Goal: Information Seeking & Learning: Learn about a topic

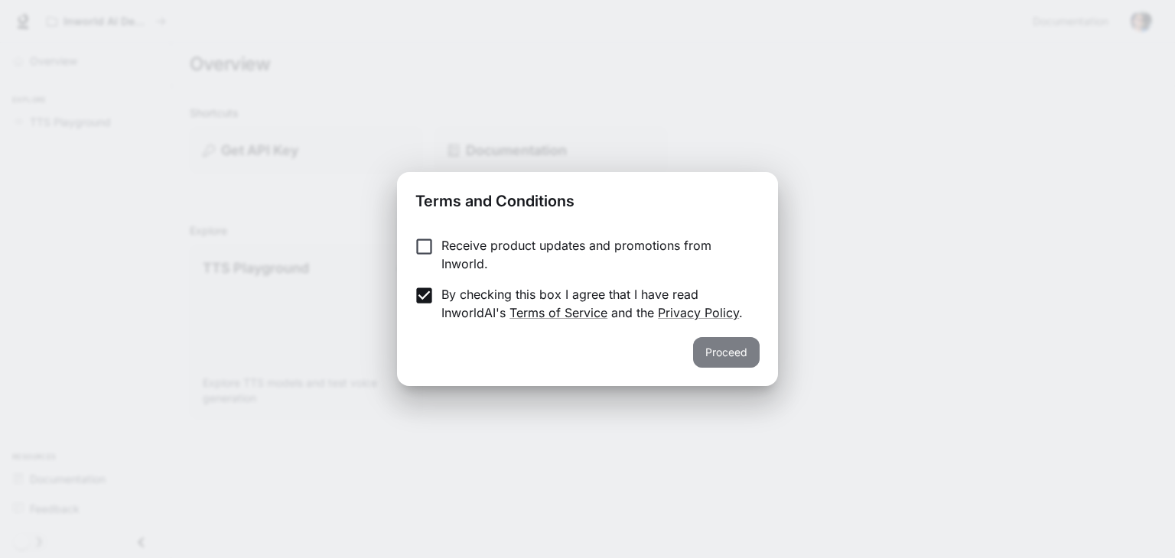
click at [734, 347] on button "Proceed" at bounding box center [726, 352] width 67 height 31
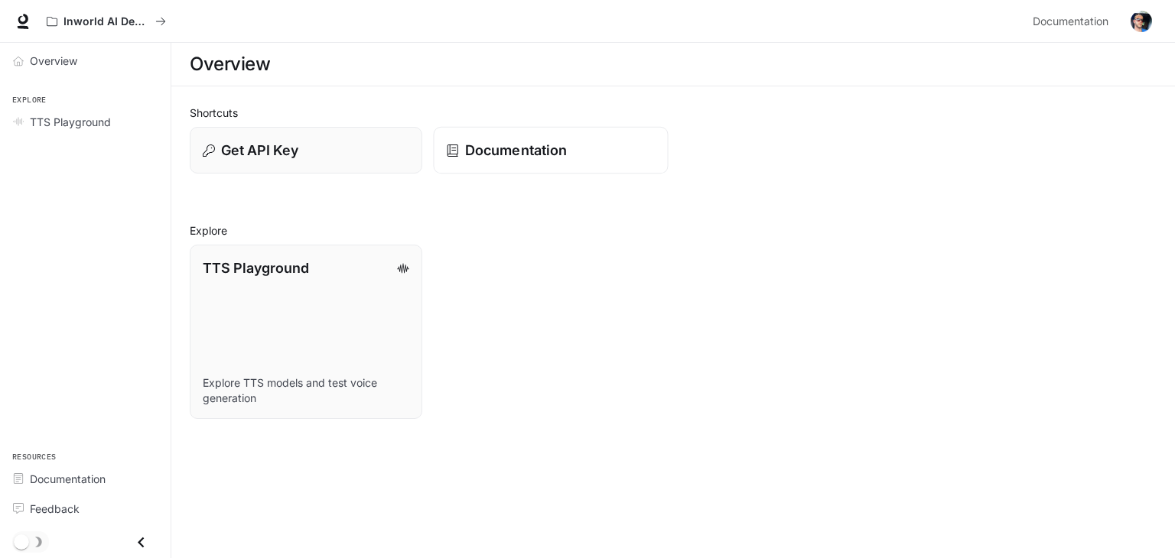
click at [549, 148] on p "Documentation" at bounding box center [516, 150] width 102 height 21
drag, startPoint x: 318, startPoint y: 296, endPoint x: 306, endPoint y: 298, distance: 11.6
click at [306, 298] on link "TTS Playground Explore TTS models and test voice generation" at bounding box center [305, 332] width 235 height 176
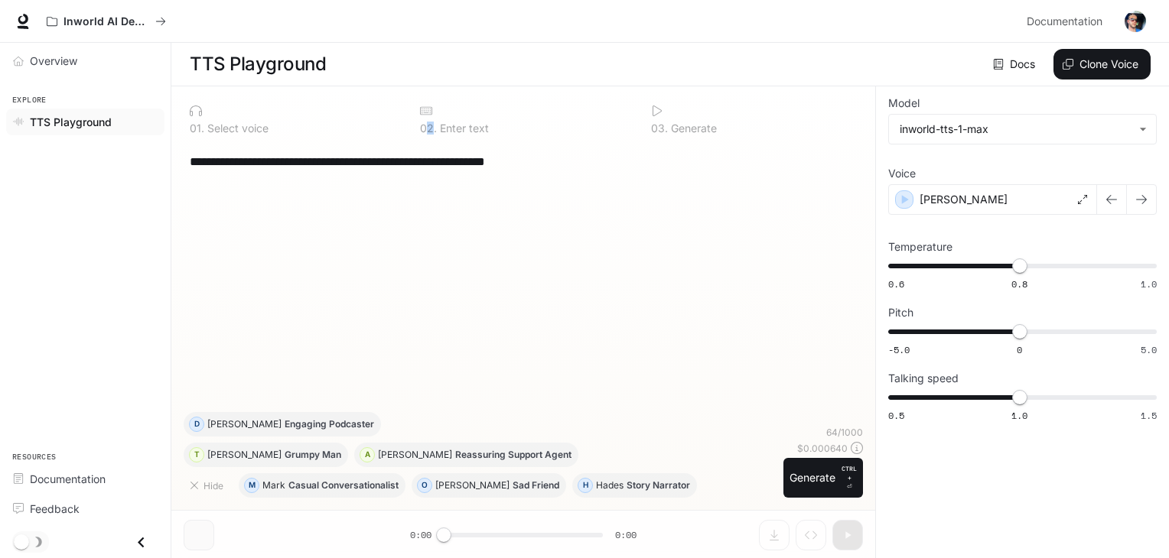
drag, startPoint x: 455, startPoint y: 118, endPoint x: 431, endPoint y: 125, distance: 24.9
click at [431, 125] on p "0 2 ." at bounding box center [428, 128] width 17 height 11
drag, startPoint x: 185, startPoint y: 163, endPoint x: 578, endPoint y: 161, distance: 393.2
click at [578, 161] on div "**********" at bounding box center [523, 277] width 679 height 269
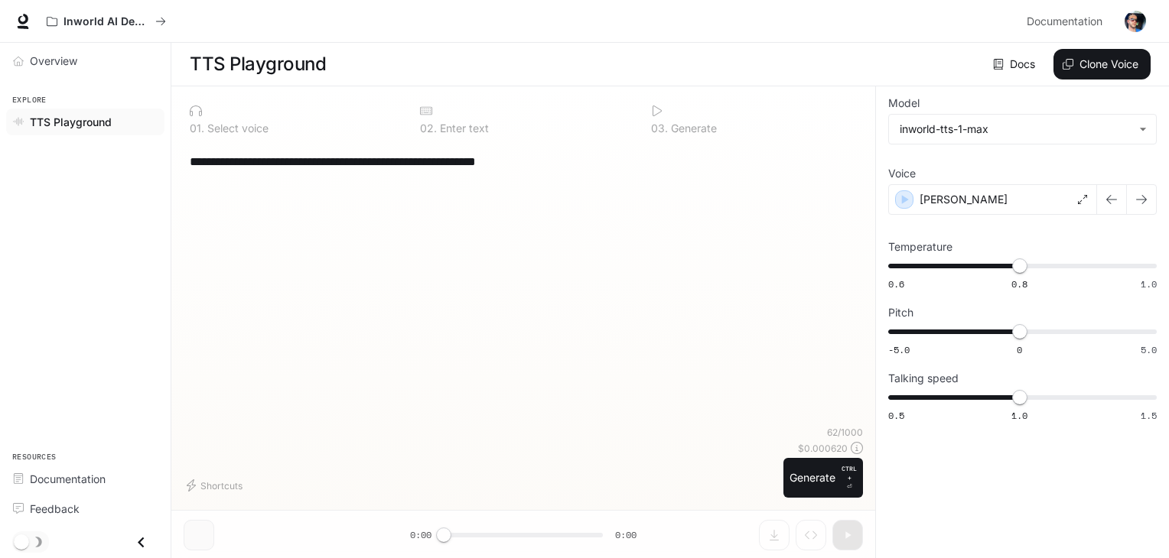
type textarea "**********"
click at [658, 111] on icon at bounding box center [657, 111] width 12 height 12
click at [203, 129] on p "0 1 ." at bounding box center [197, 128] width 15 height 11
drag, startPoint x: 187, startPoint y: 167, endPoint x: 291, endPoint y: 159, distance: 104.3
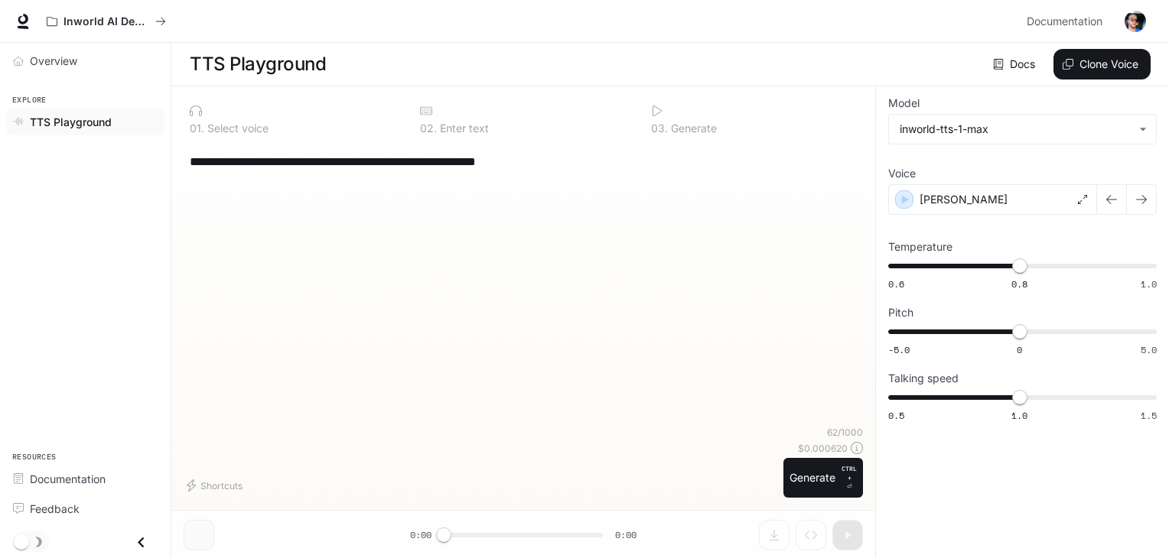
click at [291, 159] on div "**********" at bounding box center [523, 284] width 679 height 283
click at [291, 159] on textarea "**********" at bounding box center [523, 162] width 667 height 18
click at [197, 111] on icon at bounding box center [196, 111] width 12 height 12
click at [656, 110] on icon at bounding box center [657, 111] width 12 height 12
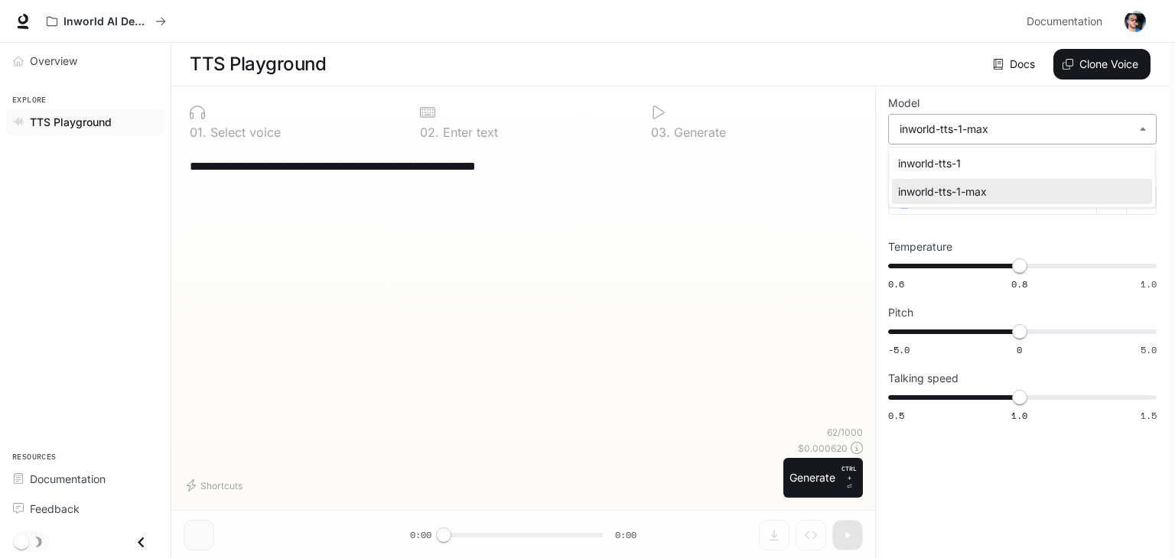
click at [1001, 123] on body "**********" at bounding box center [587, 279] width 1175 height 559
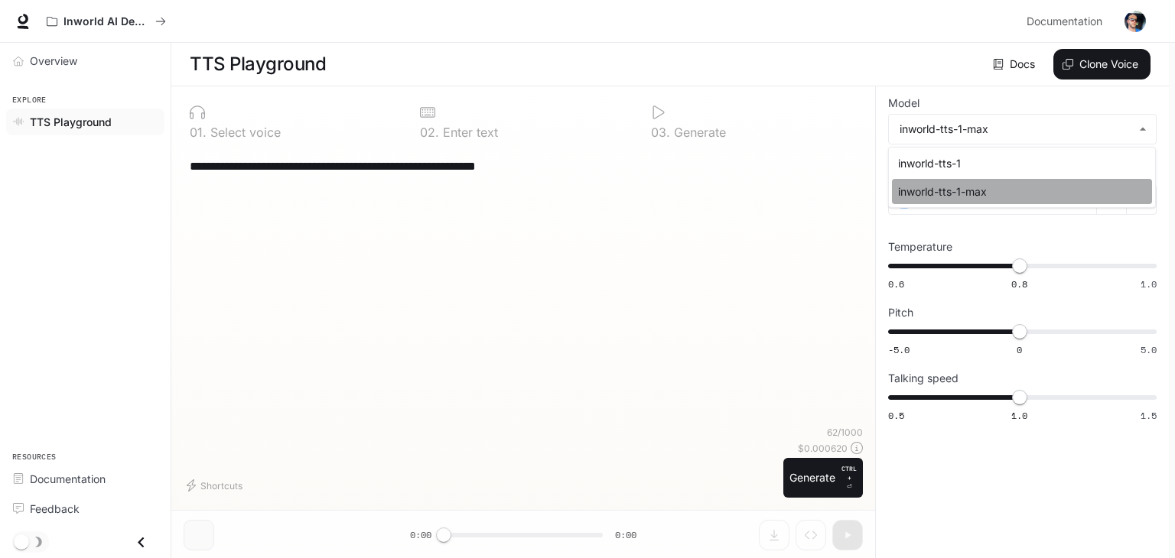
click at [972, 191] on div "inworld-tts-1-max" at bounding box center [1019, 192] width 242 height 16
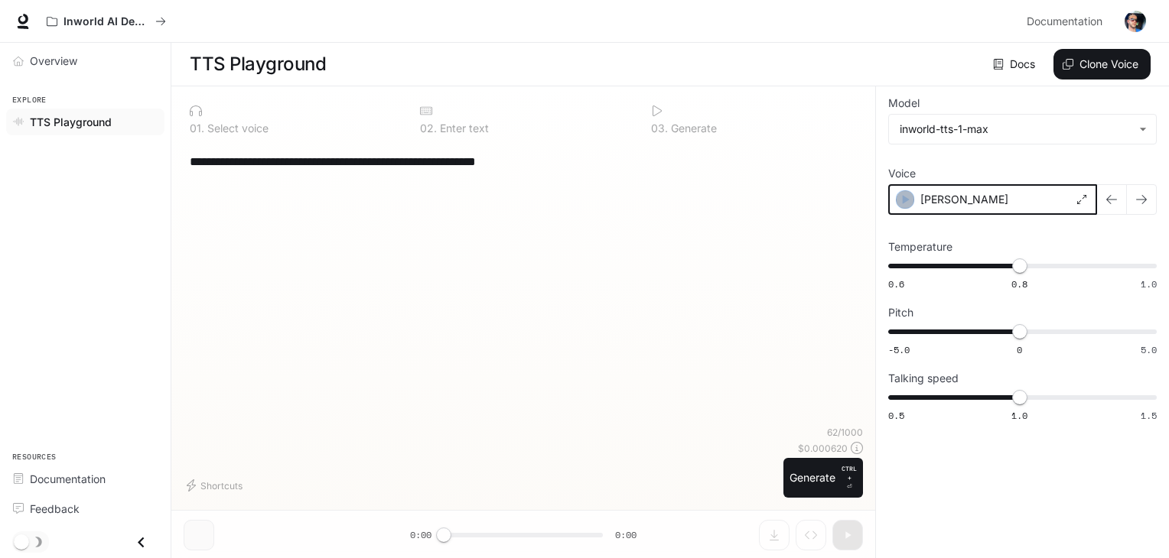
click at [900, 200] on icon "button" at bounding box center [904, 199] width 15 height 15
click at [898, 200] on icon "button" at bounding box center [904, 199] width 15 height 15
click at [766, 366] on div "**********" at bounding box center [523, 284] width 679 height 283
click at [996, 197] on div "Alex" at bounding box center [992, 199] width 209 height 31
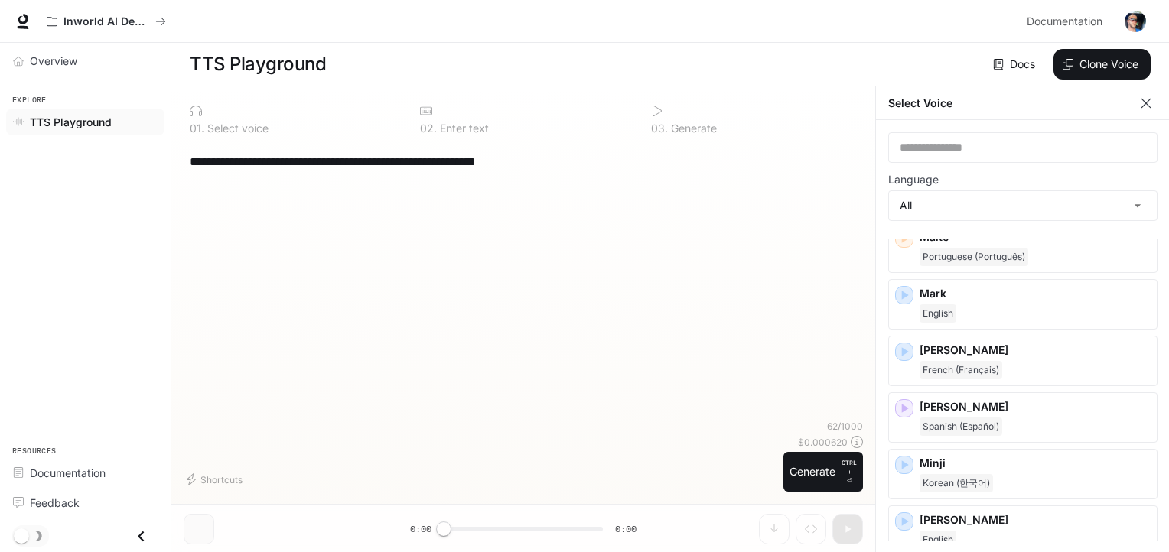
scroll to position [1521, 0]
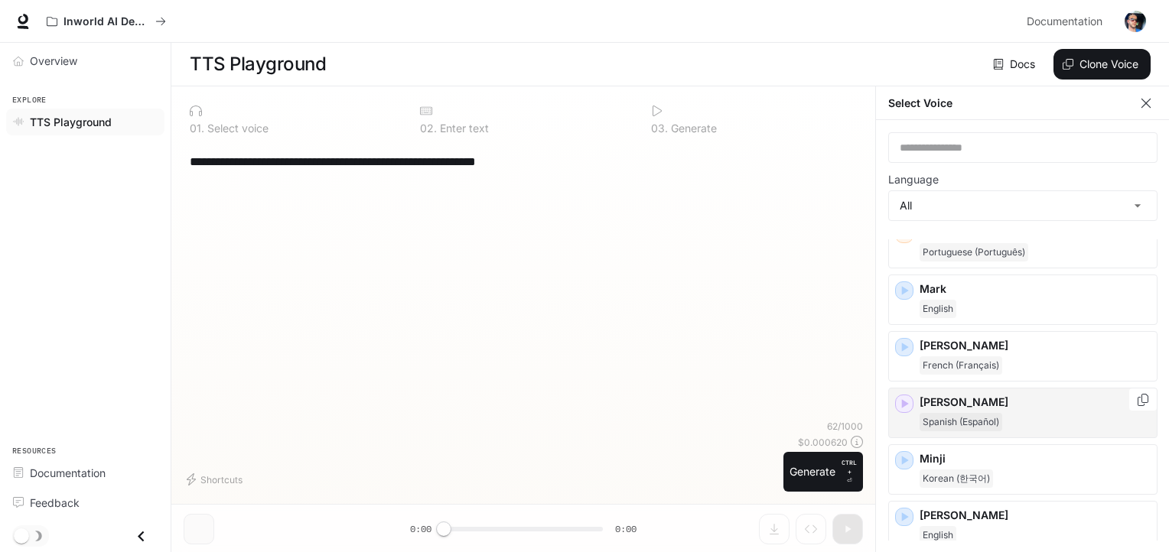
click at [976, 413] on span "Spanish (Español)" at bounding box center [961, 422] width 83 height 18
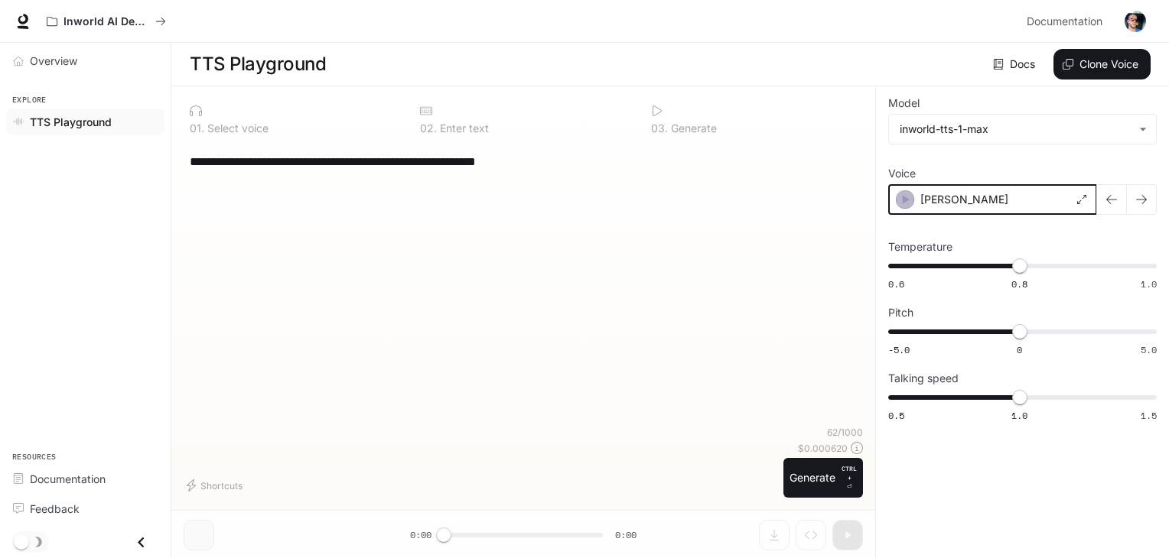
click at [908, 197] on icon "button" at bounding box center [904, 199] width 15 height 15
click at [1065, 197] on div "Miguel" at bounding box center [992, 199] width 209 height 31
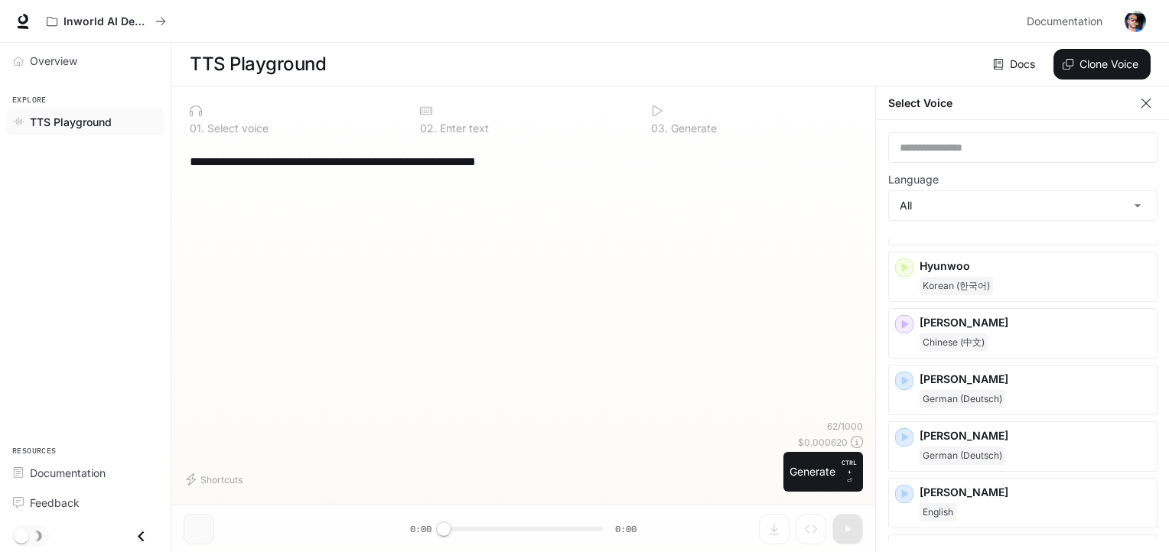
scroll to position [985, 0]
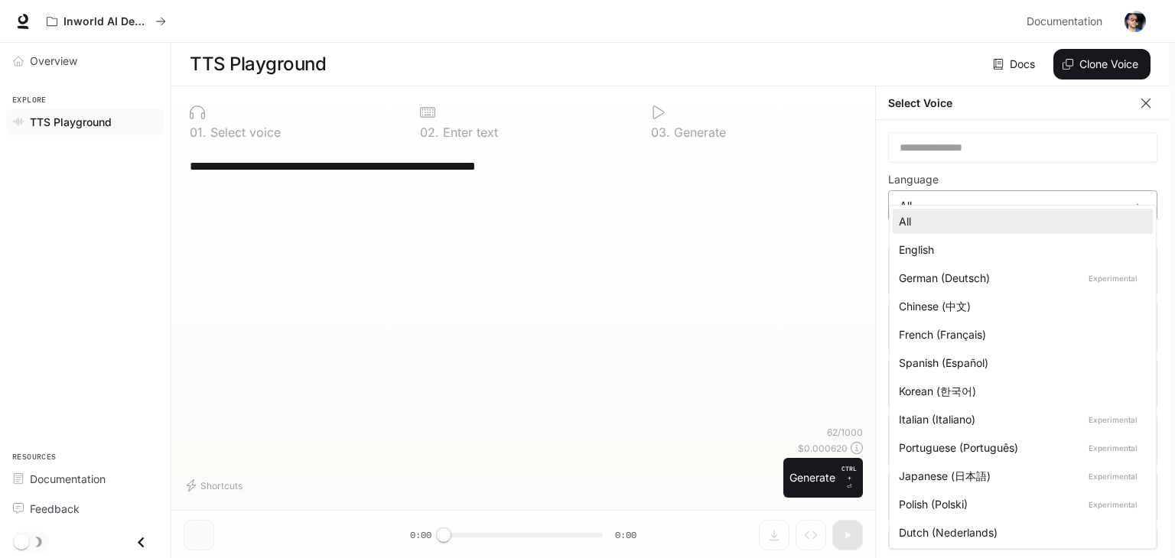
click at [1132, 204] on body "**********" at bounding box center [587, 279] width 1175 height 559
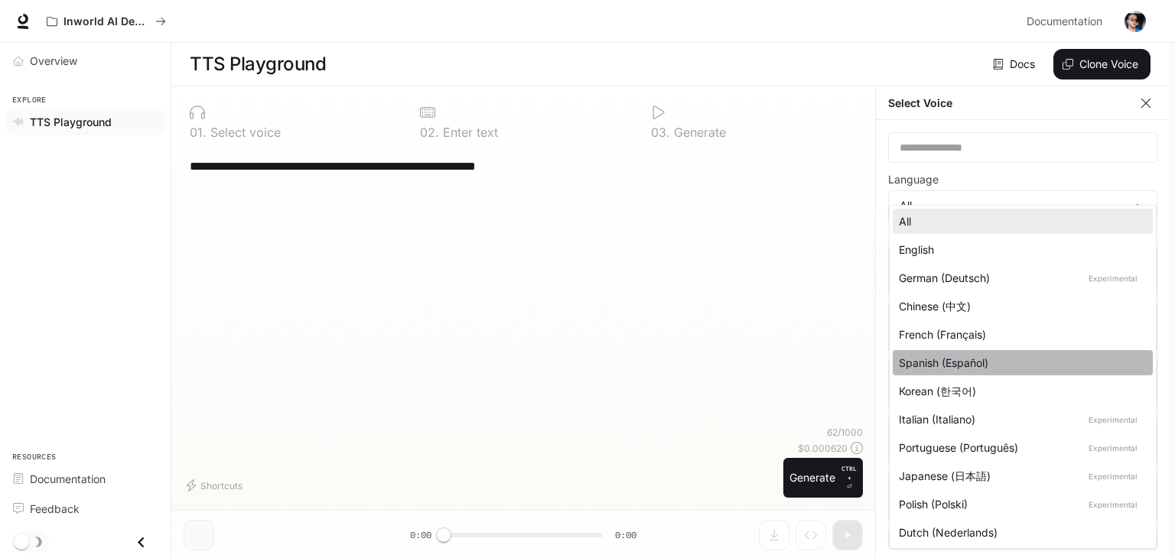
click at [988, 367] on div "Spanish (Español)" at bounding box center [1020, 363] width 242 height 16
type input "*****"
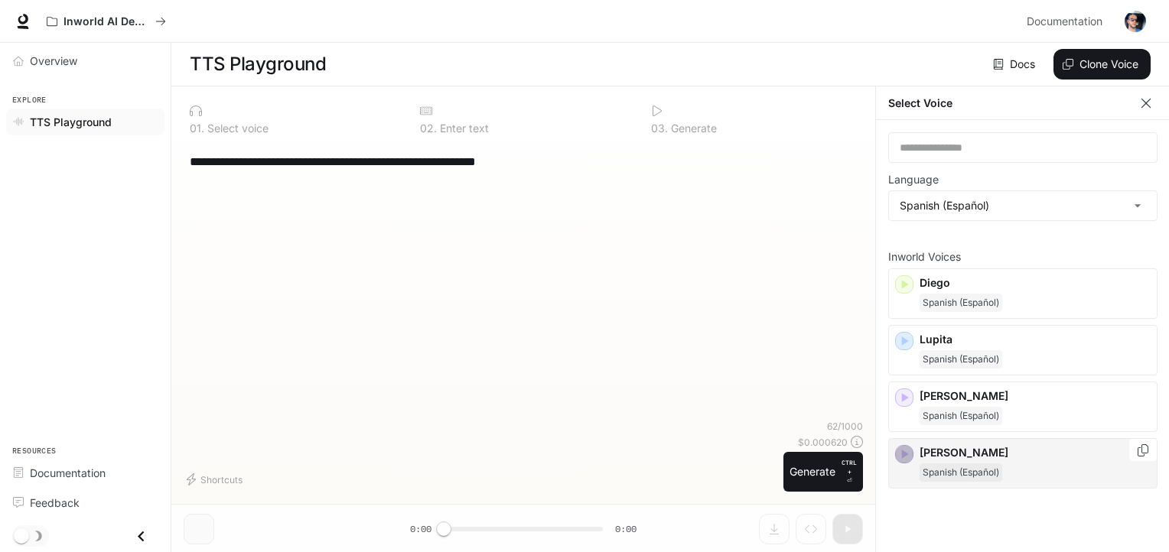
click at [905, 459] on icon "button" at bounding box center [904, 454] width 15 height 15
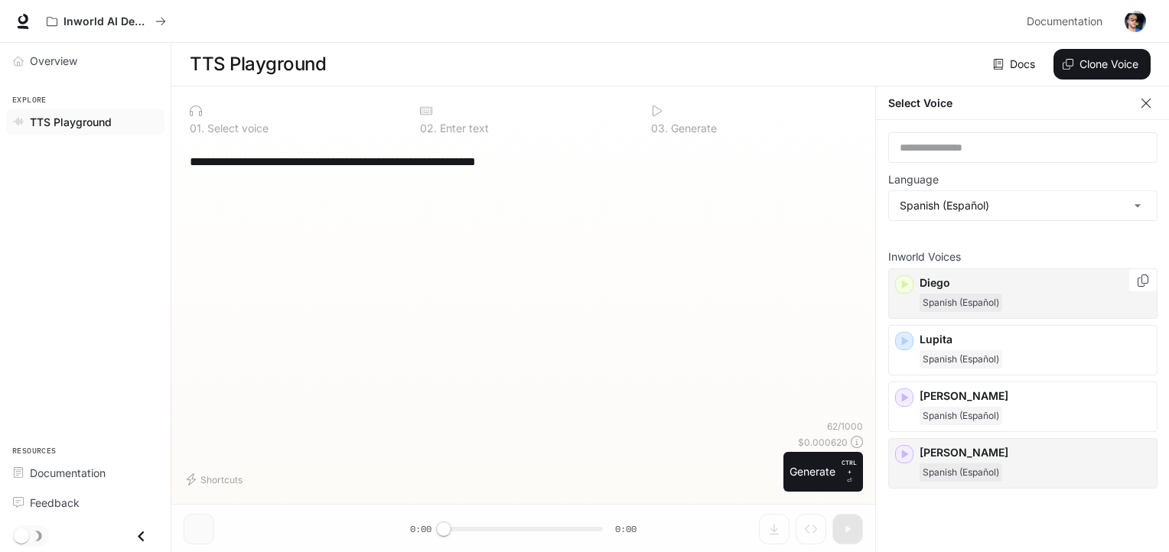
click at [909, 295] on div "Diego Spanish (Español)" at bounding box center [1022, 294] width 269 height 50
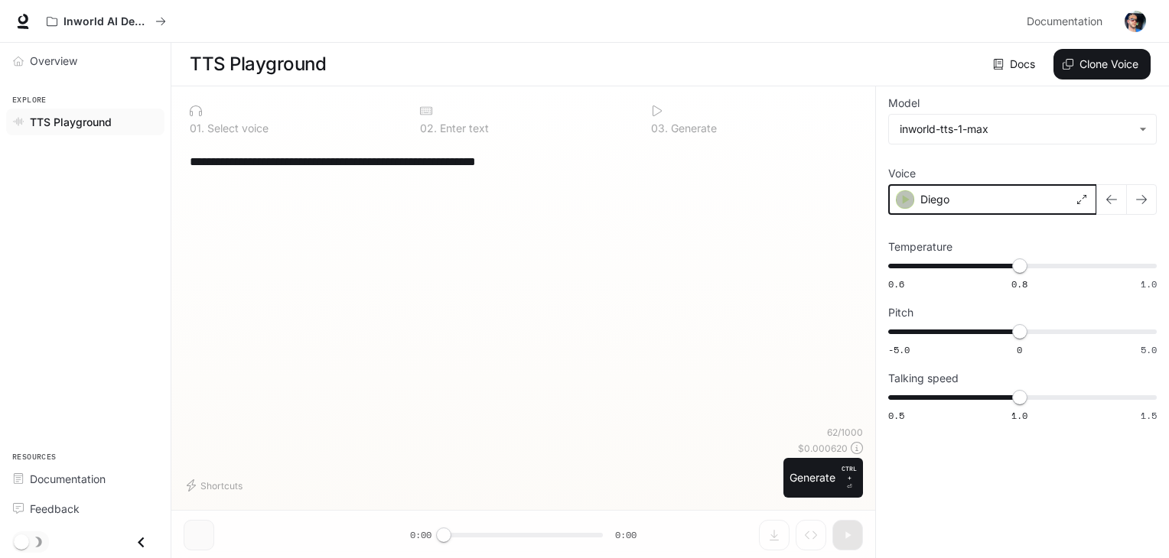
click at [906, 200] on icon "button" at bounding box center [906, 199] width 7 height 9
click at [943, 199] on p "Diego" at bounding box center [934, 199] width 29 height 15
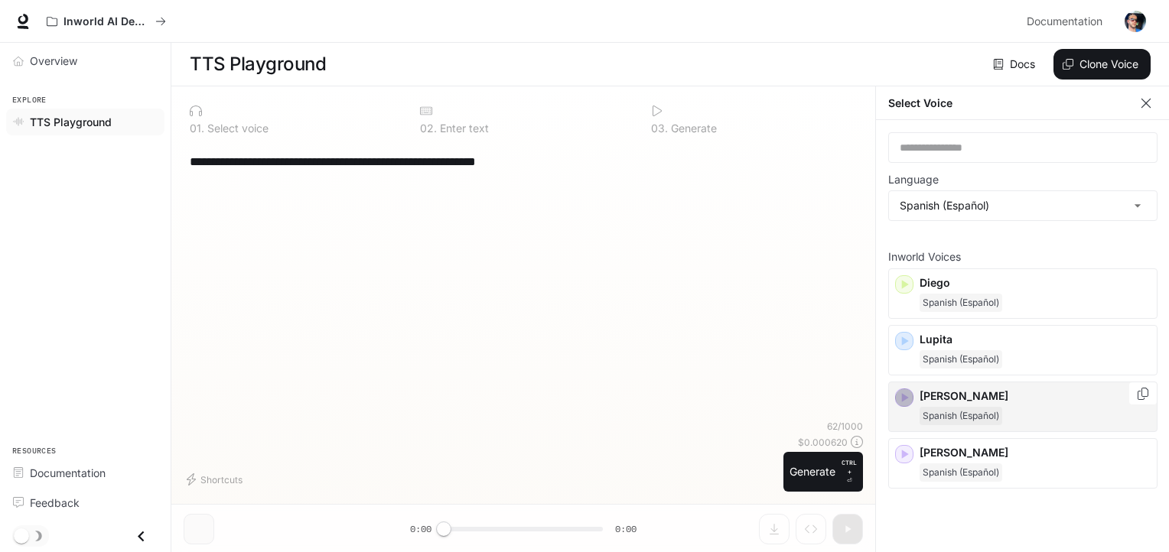
click at [910, 395] on icon "button" at bounding box center [904, 397] width 15 height 15
click at [907, 458] on icon "button" at bounding box center [904, 454] width 15 height 15
drag, startPoint x: 353, startPoint y: 200, endPoint x: 319, endPoint y: 203, distance: 34.6
click at [319, 203] on div "**********" at bounding box center [523, 281] width 679 height 277
drag, startPoint x: 193, startPoint y: 163, endPoint x: 671, endPoint y: 177, distance: 478.4
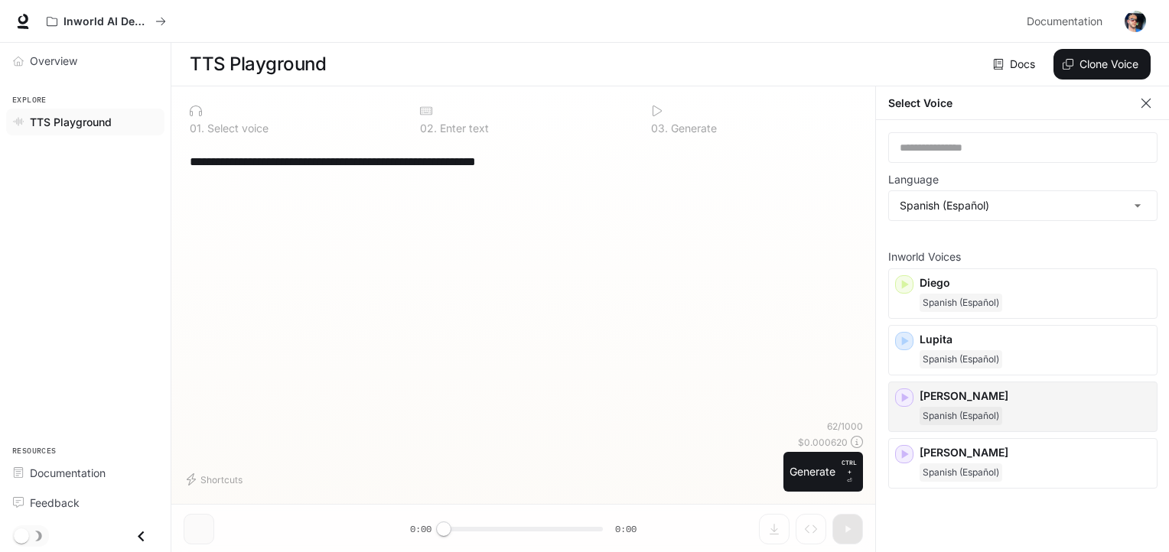
click at [671, 177] on div "**********" at bounding box center [523, 161] width 667 height 37
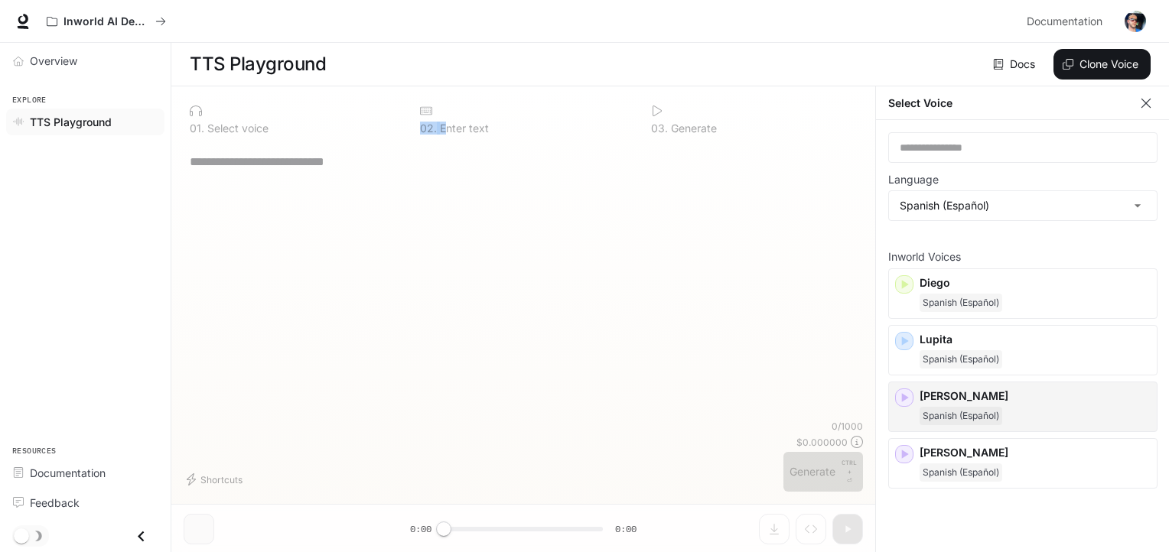
drag, startPoint x: 449, startPoint y: 207, endPoint x: 451, endPoint y: 123, distance: 83.4
click at [451, 123] on div "0 2 . Enter text" at bounding box center [523, 119] width 218 height 41
click at [432, 112] on icon at bounding box center [426, 111] width 12 height 12
drag, startPoint x: 315, startPoint y: 273, endPoint x: 86, endPoint y: 21, distance: 340.1
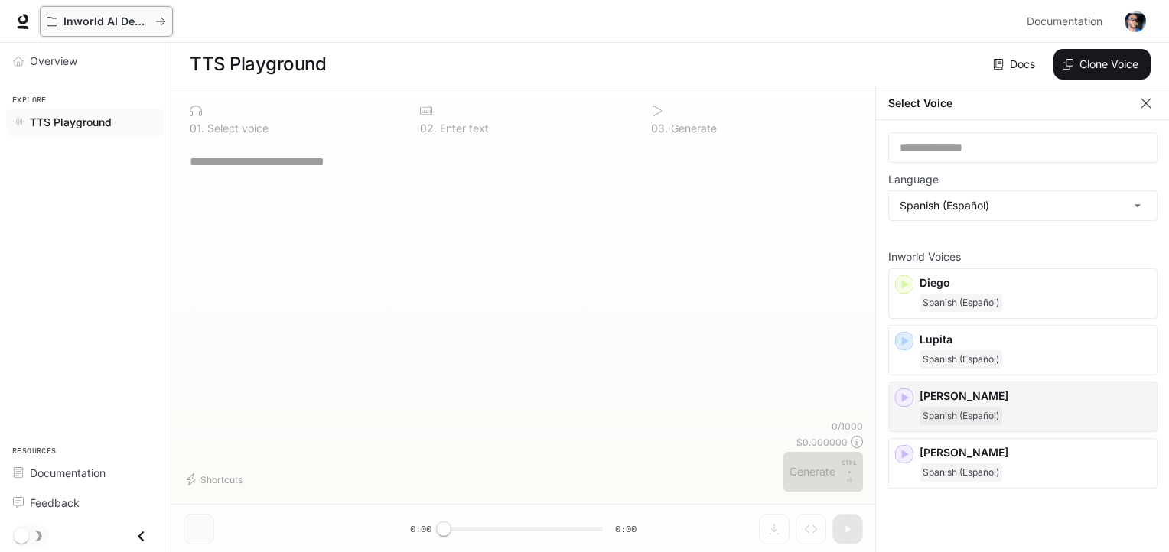
click at [86, 21] on p "Inworld AI Demos" at bounding box center [107, 21] width 86 height 13
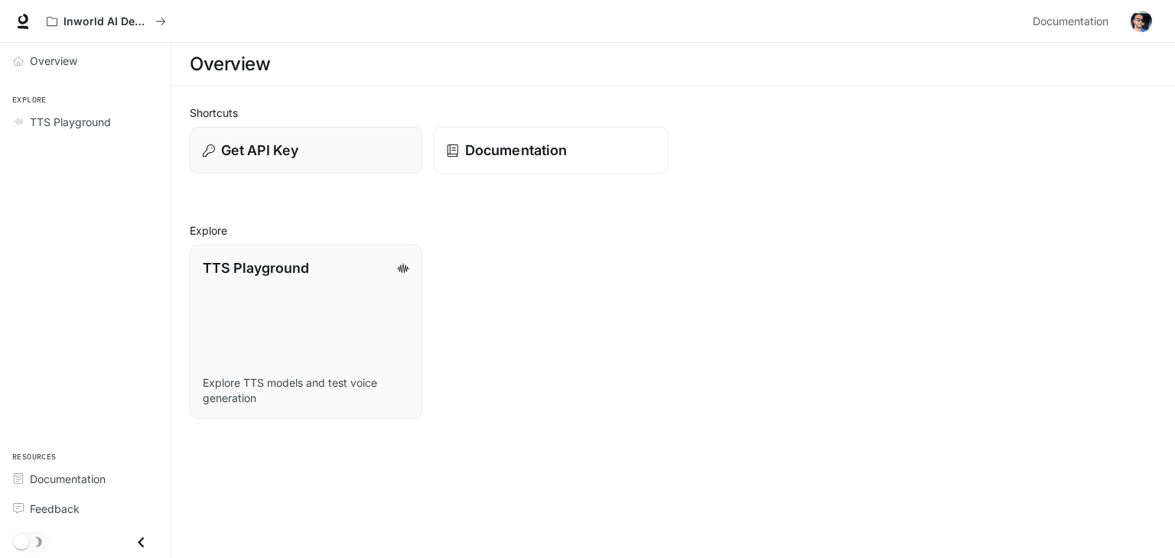
click at [489, 143] on p "Documentation" at bounding box center [516, 150] width 102 height 21
drag, startPoint x: 259, startPoint y: 295, endPoint x: 536, endPoint y: 426, distance: 305.6
click at [536, 426] on div "Shortcuts Get API Key Documentation Explore TTS Playground Explore TTS models a…" at bounding box center [673, 261] width 1004 height 351
click at [269, 151] on p "Get API Key" at bounding box center [259, 150] width 78 height 21
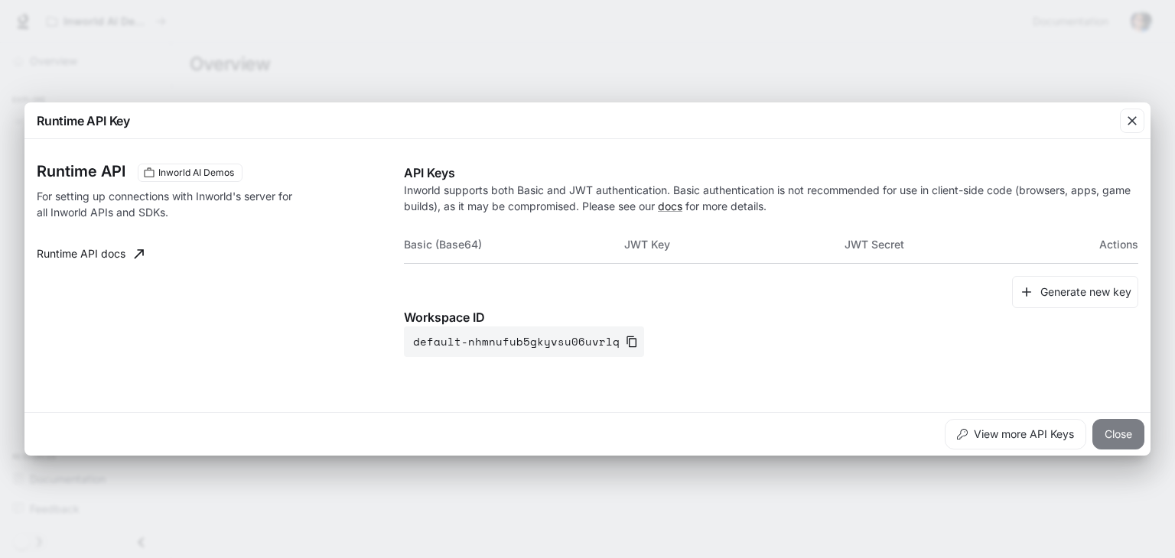
click at [1115, 441] on button "Close" at bounding box center [1119, 434] width 52 height 31
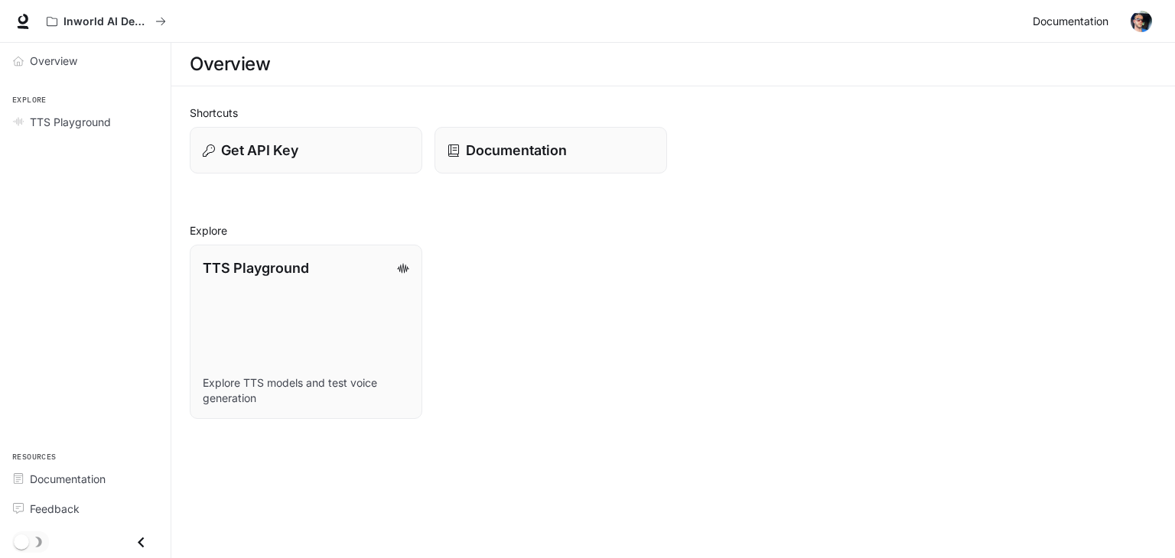
click at [1059, 24] on span "Documentation" at bounding box center [1071, 21] width 76 height 19
